Goal: Task Accomplishment & Management: Use online tool/utility

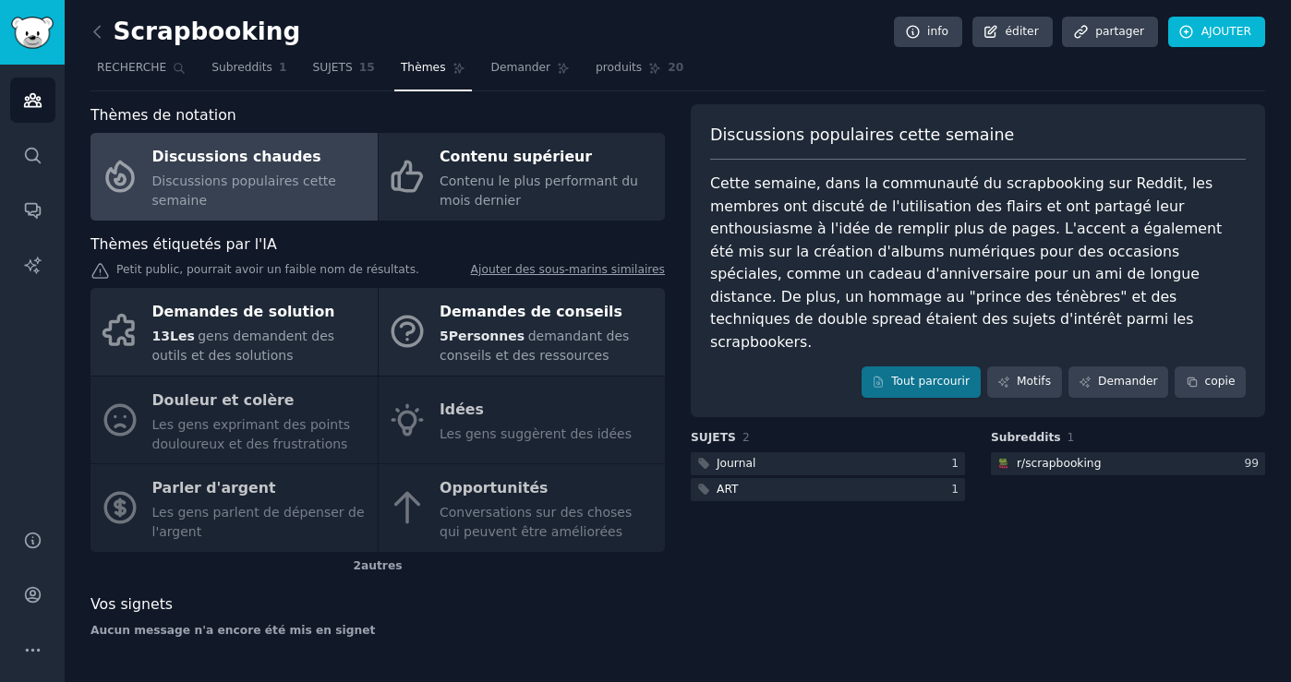
click at [191, 408] on div "Demandes de solution 13Les gens demandent des outils et des solutions Demandes …" at bounding box center [377, 420] width 574 height 264
click at [170, 394] on div "Demandes de solution 13Les gens demandent des outils et des solutions Demandes …" at bounding box center [377, 420] width 574 height 264
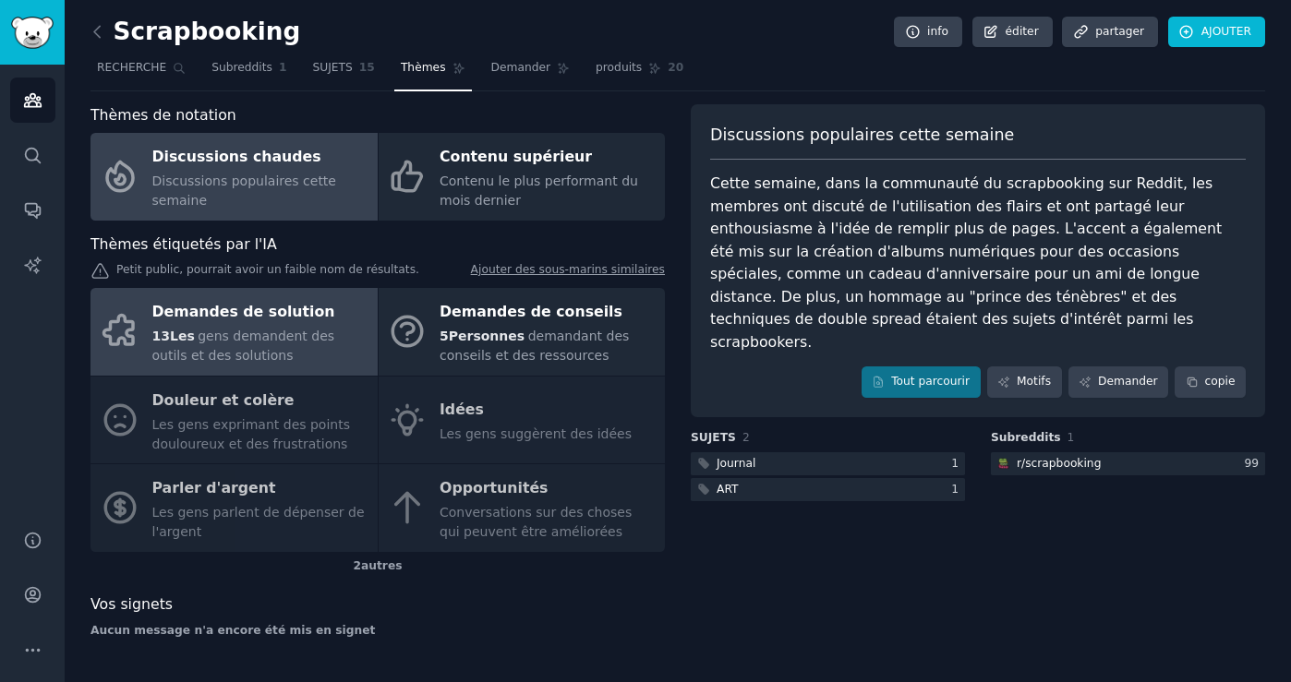
click at [198, 317] on div "Demandes de solution" at bounding box center [260, 313] width 216 height 30
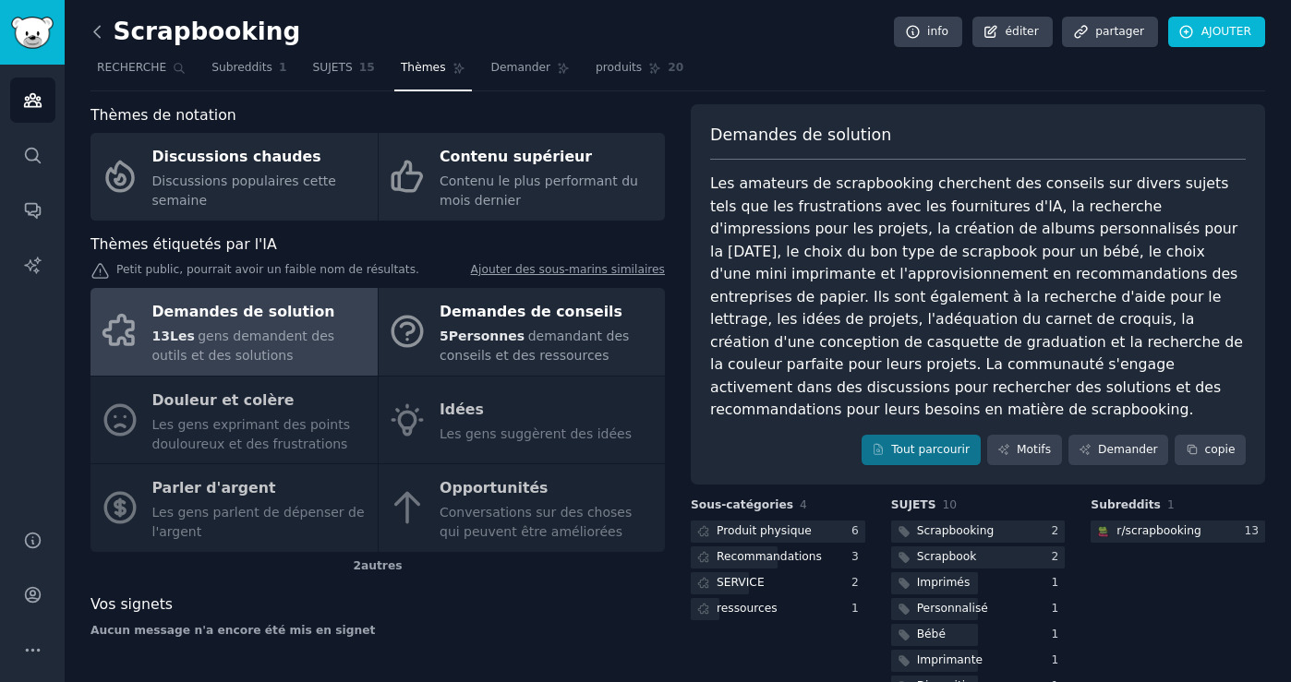
click at [100, 31] on icon at bounding box center [97, 31] width 19 height 19
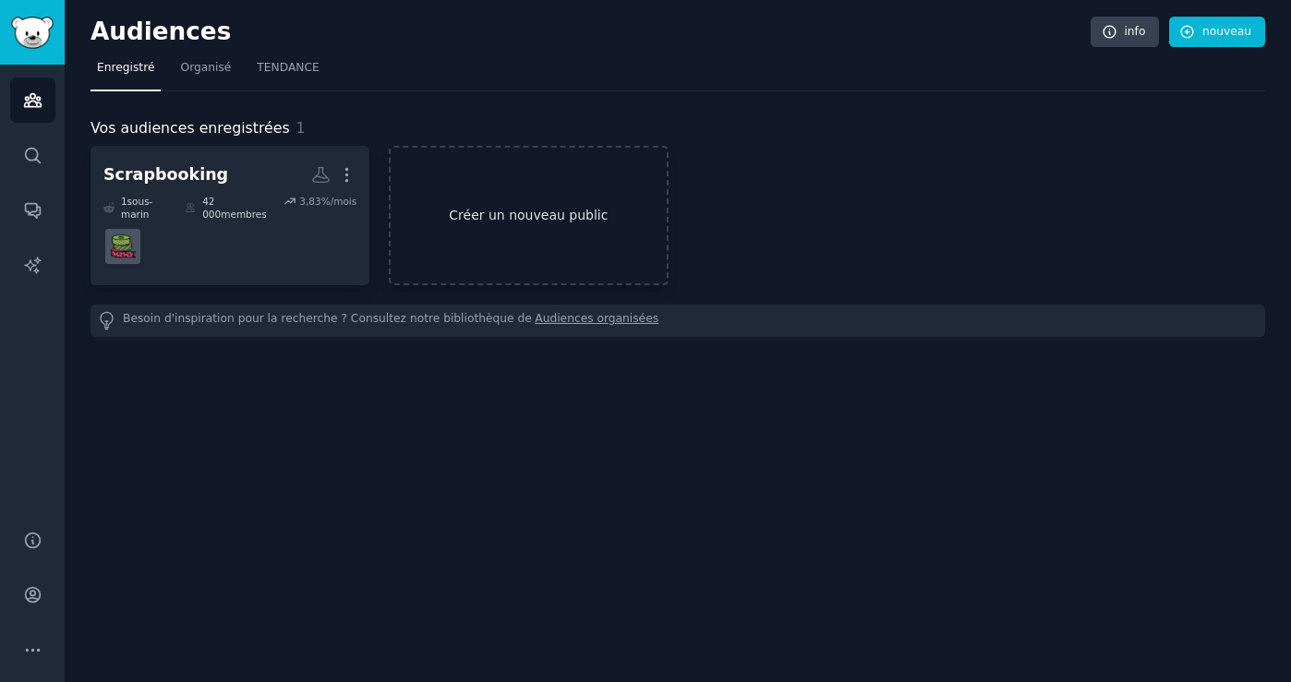
click at [511, 226] on link "Créer un nouveau public" at bounding box center [528, 215] width 279 height 139
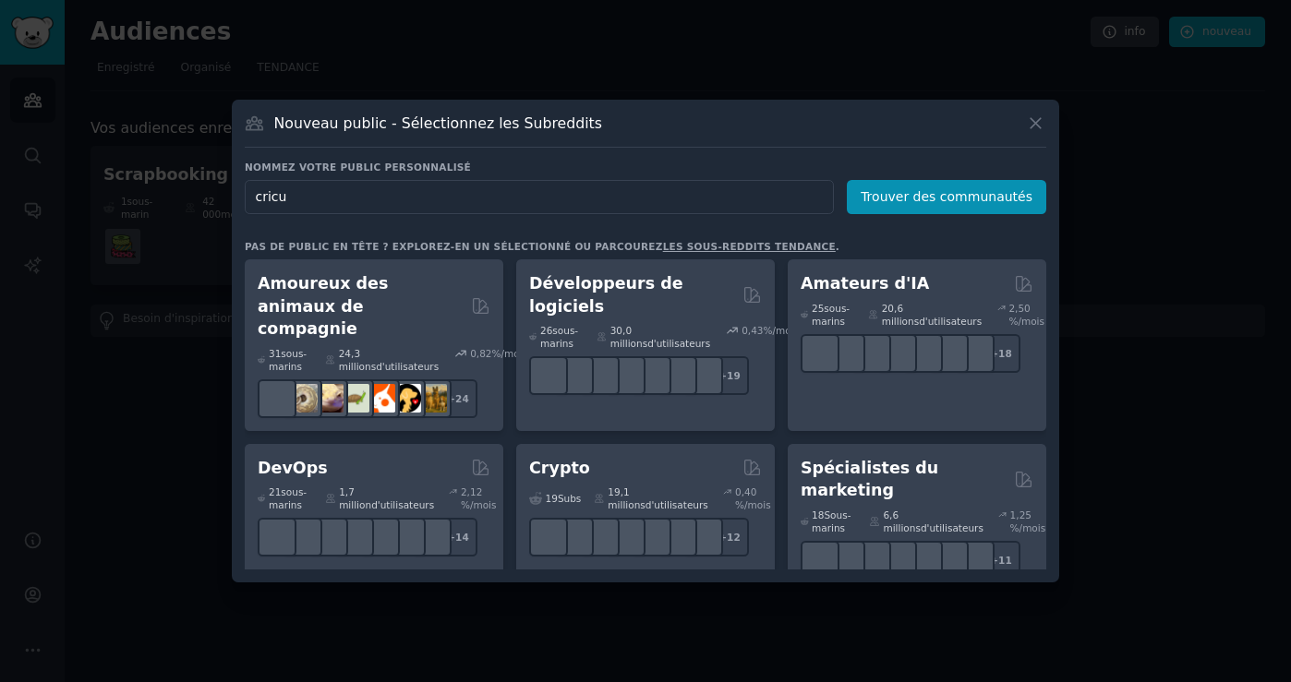
type input "cricut"
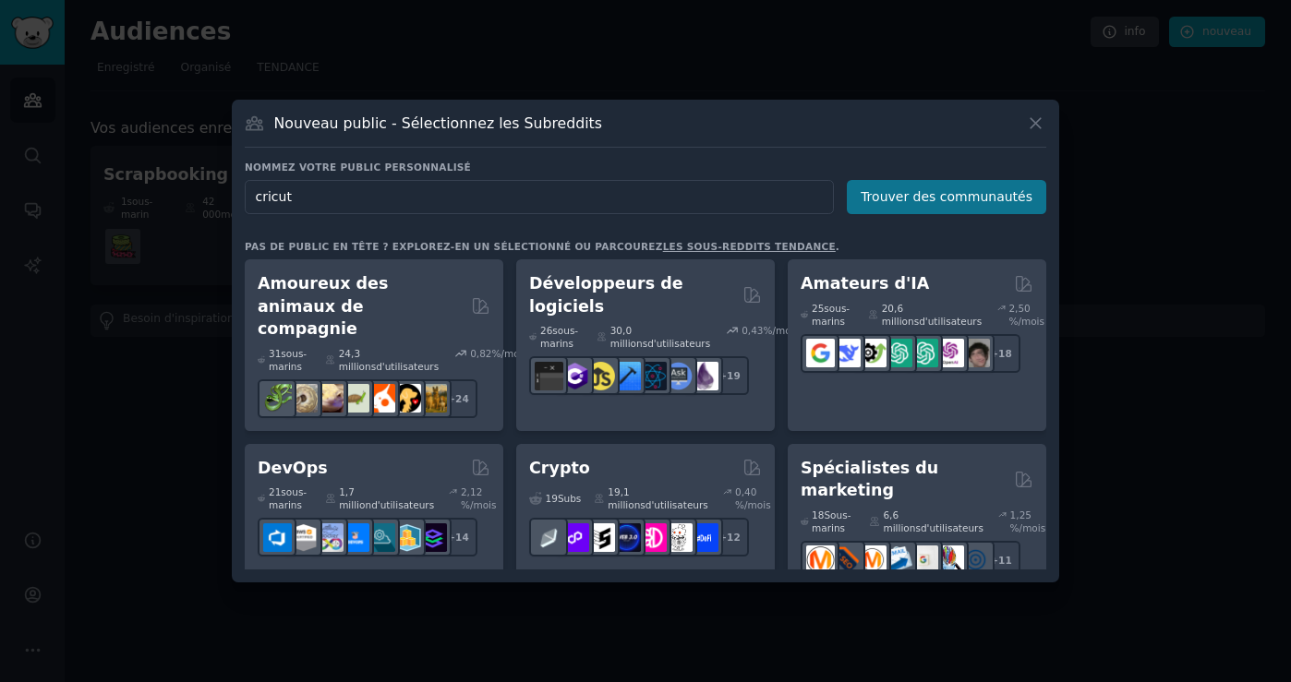
click at [979, 205] on button "Trouver des communautés" at bounding box center [946, 197] width 199 height 34
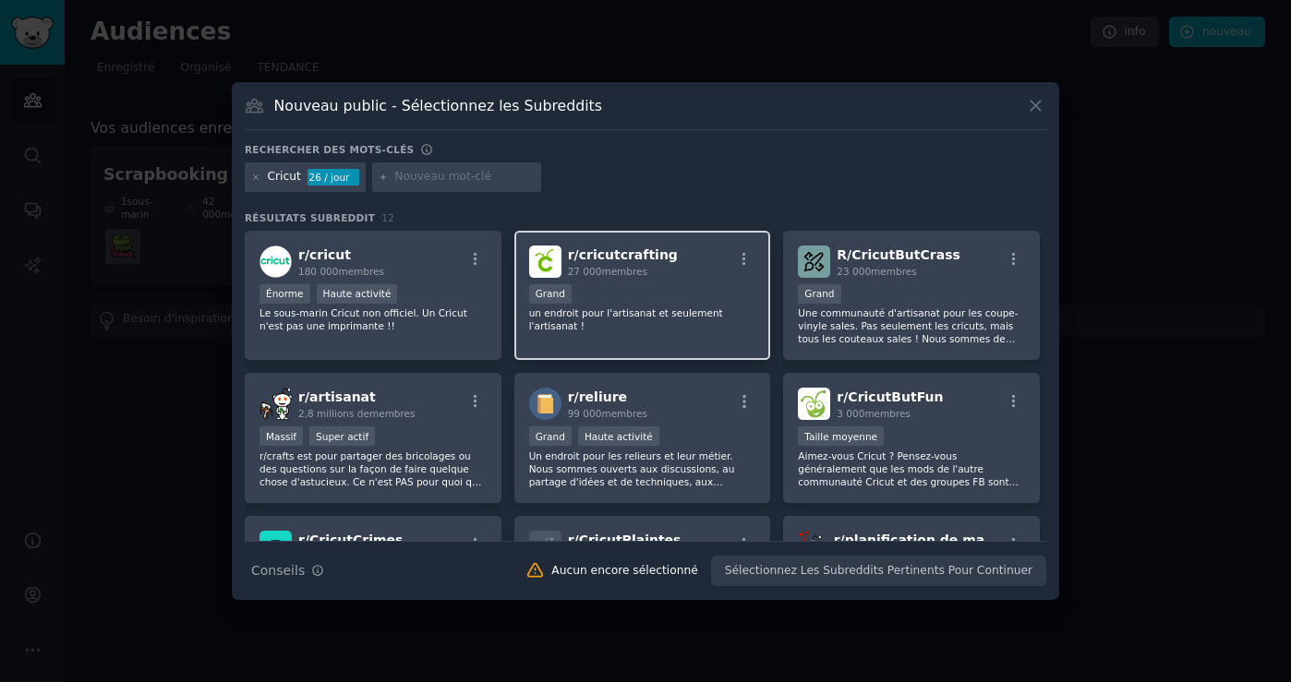
click at [666, 298] on div "Grand" at bounding box center [642, 295] width 227 height 23
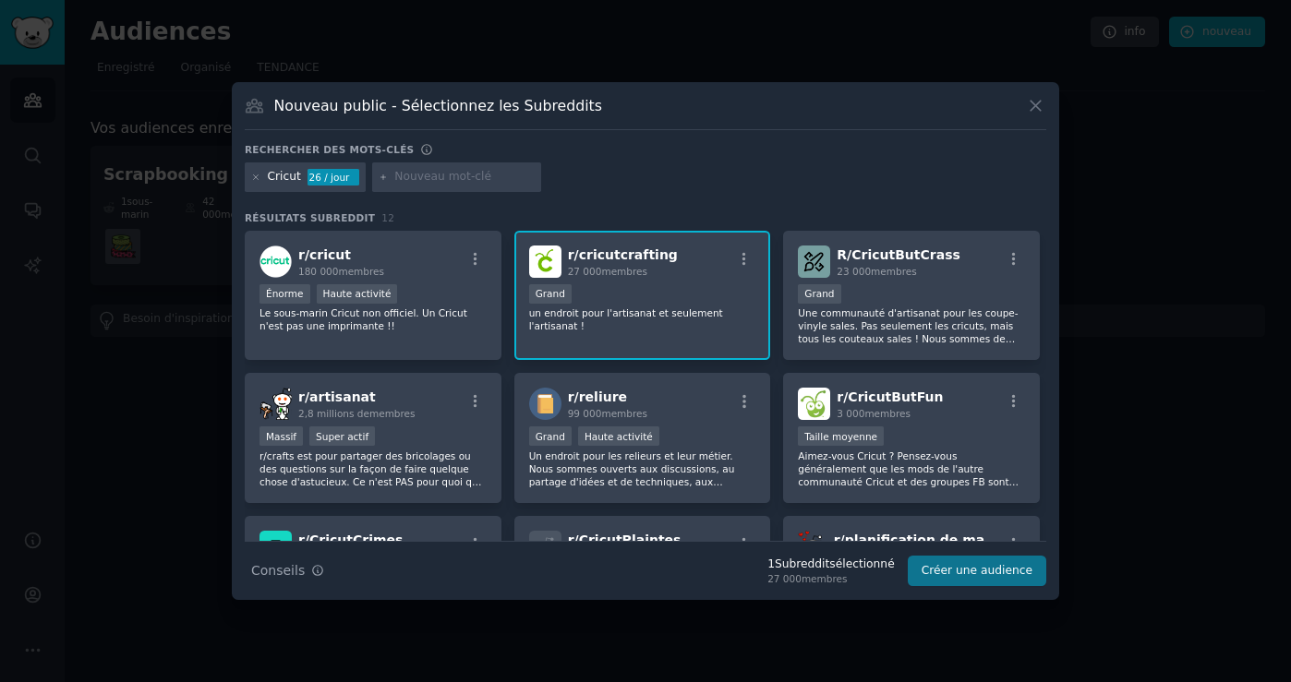
click at [978, 575] on button "Créer une audience" at bounding box center [977, 571] width 139 height 31
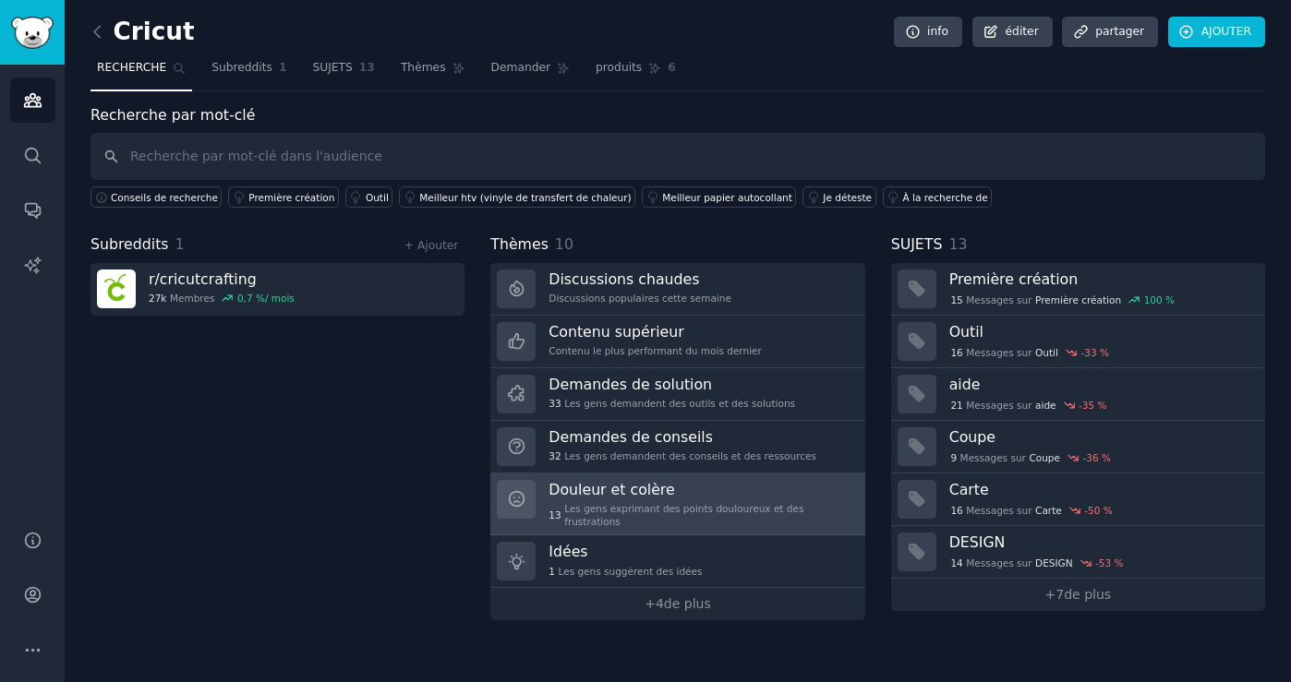
click at [636, 474] on link "Douleur et colère 13 Les gens exprimant des points douloureux et des frustratio…" at bounding box center [677, 505] width 374 height 63
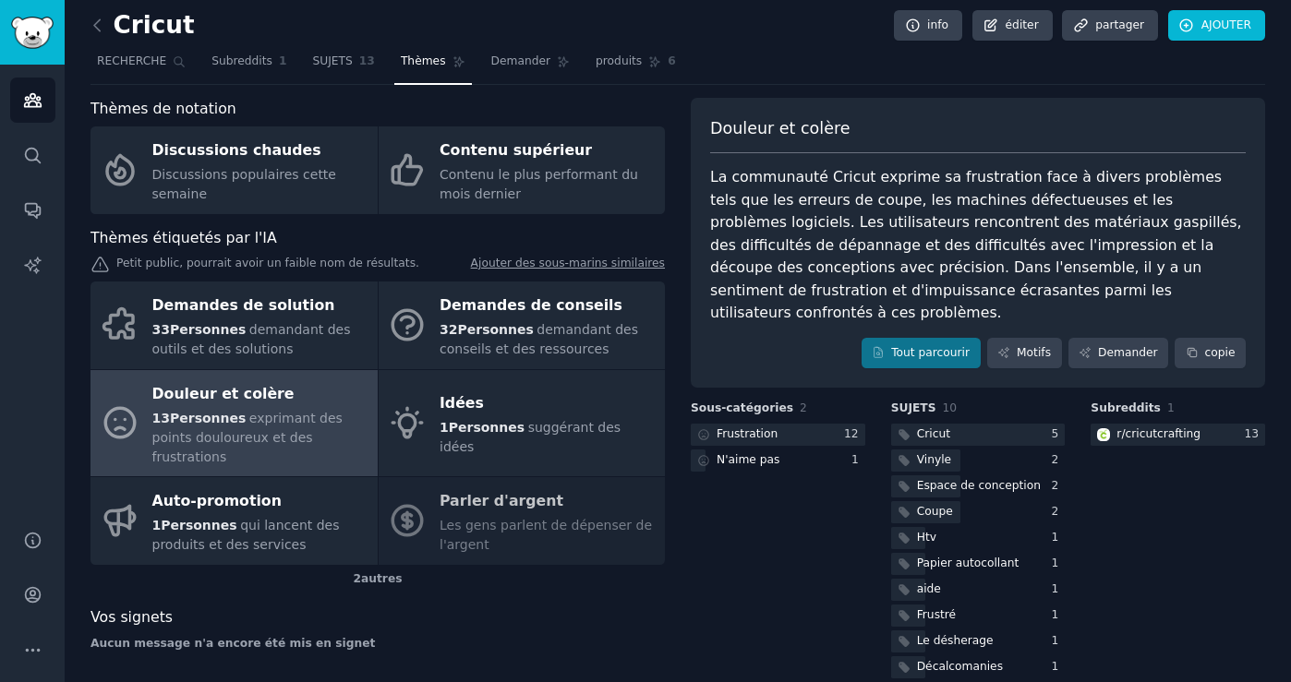
scroll to position [5, 0]
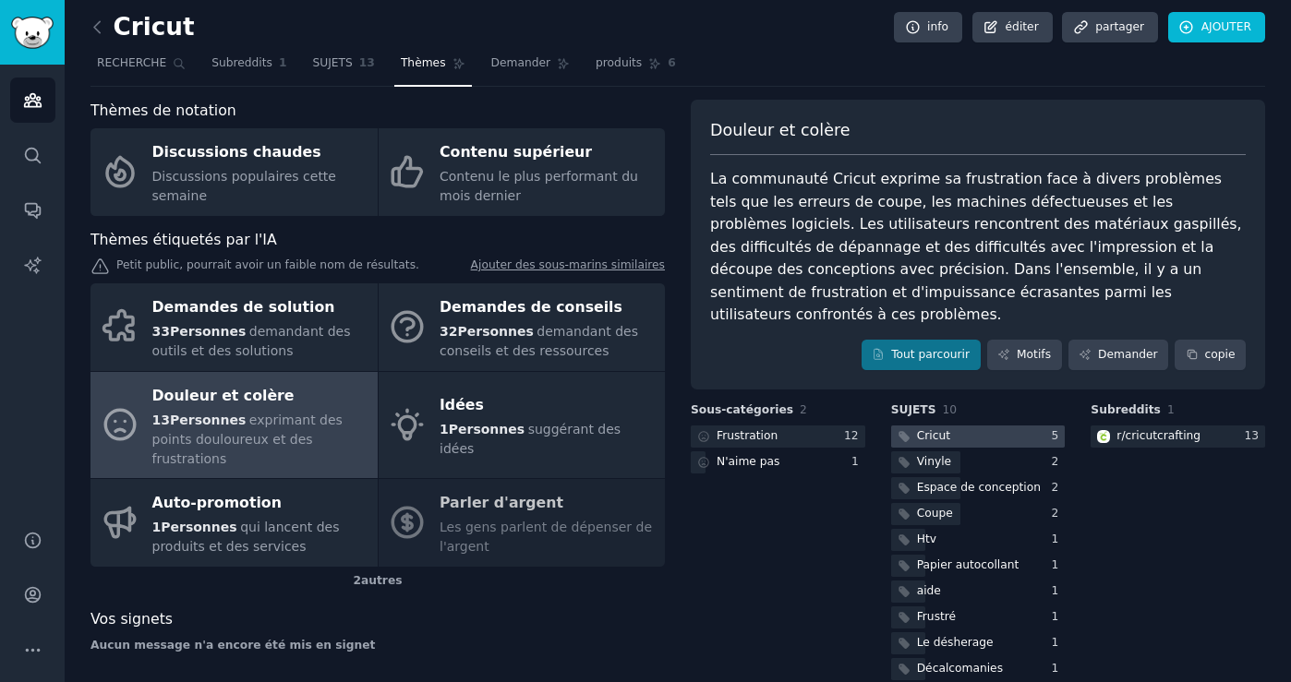
click at [929, 428] on div "Cricut" at bounding box center [933, 436] width 33 height 17
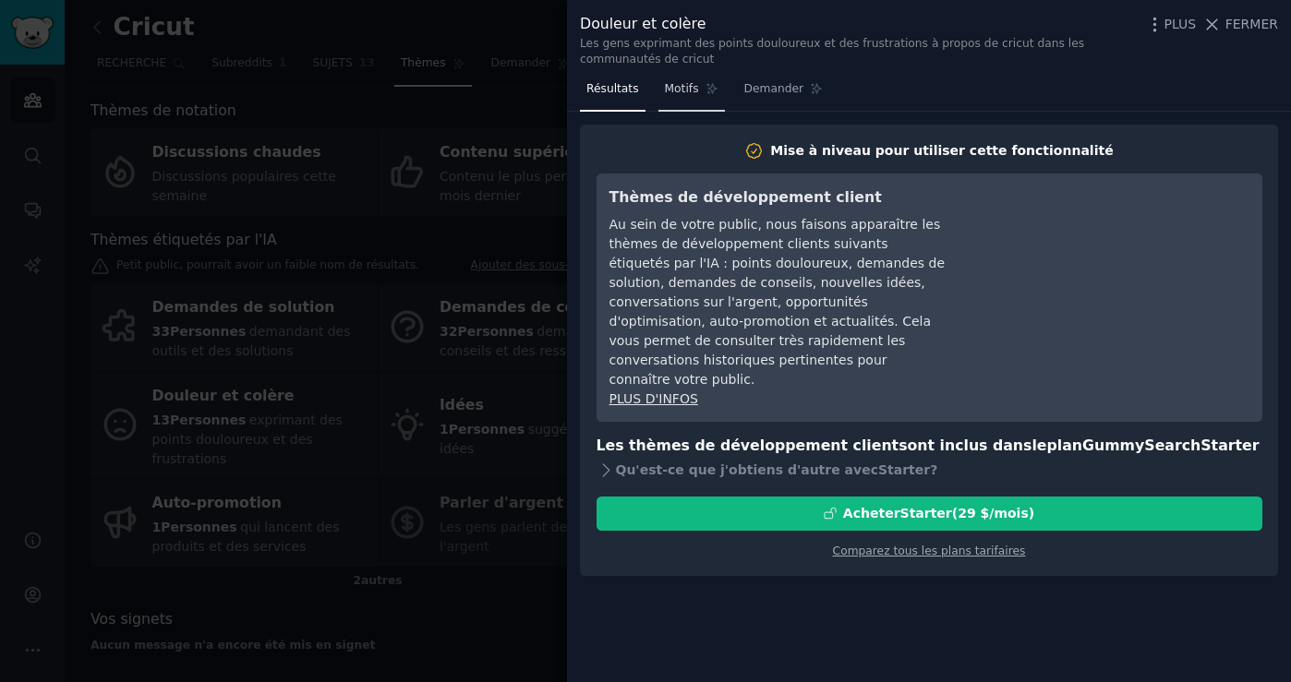
click at [675, 88] on span "Motifs" at bounding box center [682, 89] width 34 height 17
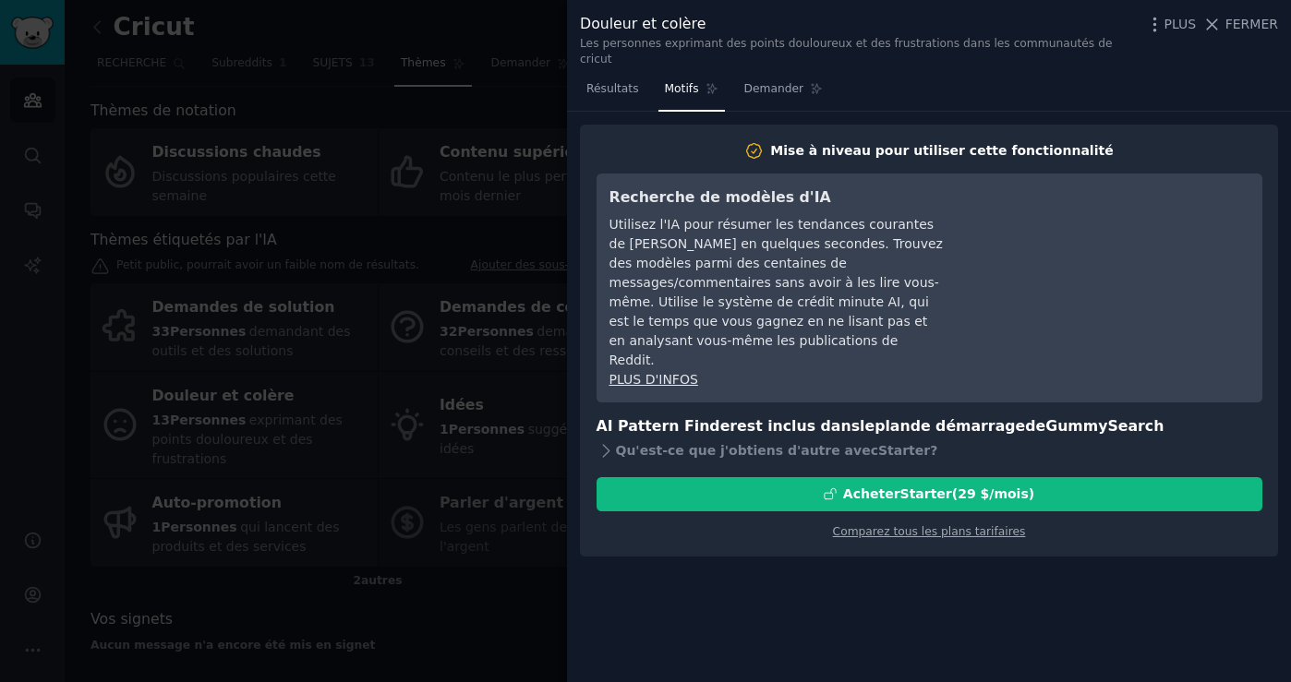
click at [530, 114] on div at bounding box center [645, 341] width 1291 height 682
